Goal: Use online tool/utility: Utilize a website feature to perform a specific function

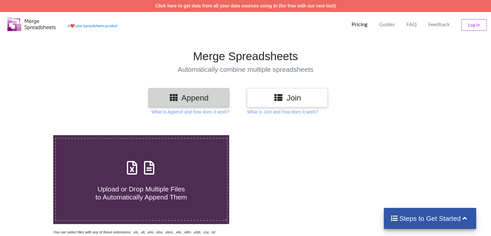
click at [128, 179] on h4 "Upload or Drop Multiple Files to Automatically Append Them" at bounding box center [141, 189] width 171 height 25
click at [34, 135] on input "Upload or Drop Multiple Files to Automatically Append Them" at bounding box center [34, 135] width 0 height 0
type input "C:\fakepath\'100205499880' fraudulent_account_report _ 22_09_2025 15_29_19 (10)…"
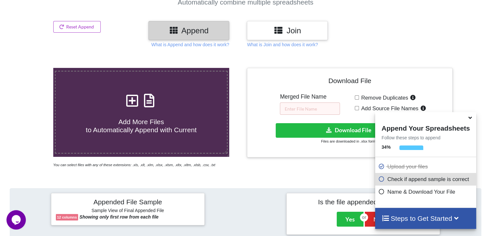
scroll to position [65, 0]
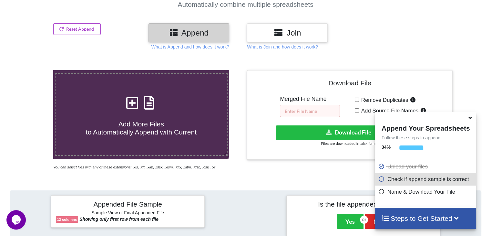
click at [296, 110] on input "text" at bounding box center [310, 111] width 60 height 12
type input "N"
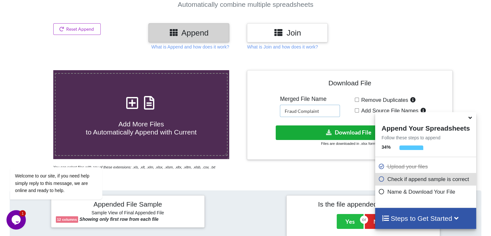
type input "Fraud Complaint"
click at [343, 130] on button "Download File" at bounding box center [349, 132] width 147 height 15
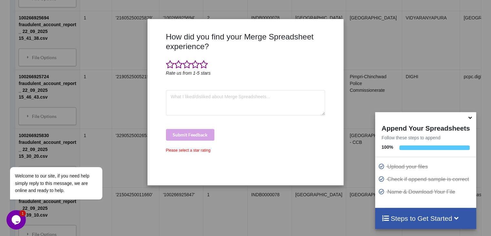
scroll to position [1639, 0]
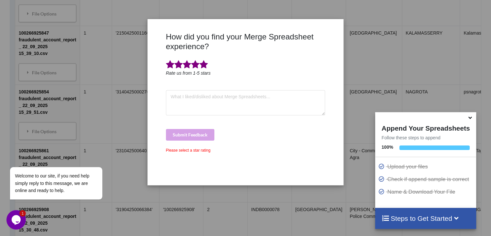
drag, startPoint x: 203, startPoint y: 66, endPoint x: 203, endPoint y: 73, distance: 6.5
click at [203, 66] on span at bounding box center [204, 64] width 8 height 9
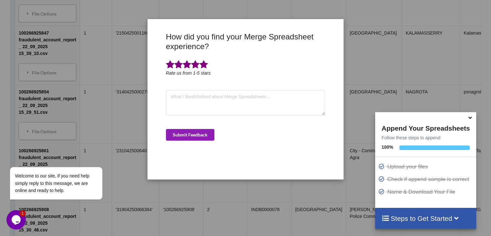
click at [186, 136] on button "Submit Feedback" at bounding box center [190, 135] width 48 height 12
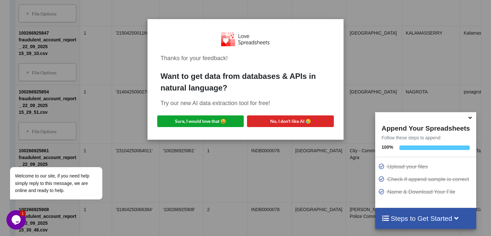
click at [213, 125] on button "Sure, I would love that 😀" at bounding box center [200, 121] width 87 height 12
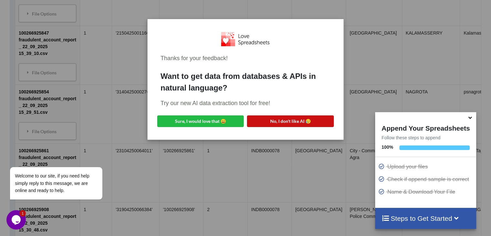
click at [287, 119] on button "No, I don't like AI 😥" at bounding box center [290, 121] width 87 height 12
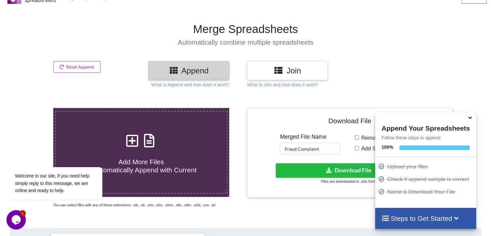
scroll to position [97, 0]
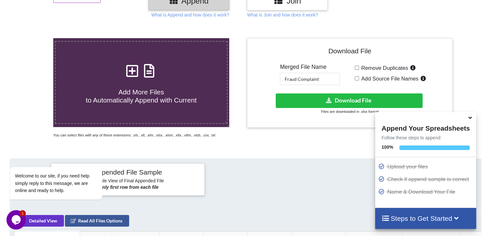
click at [472, 118] on icon at bounding box center [470, 117] width 7 height 6
